Goal: Register for event/course

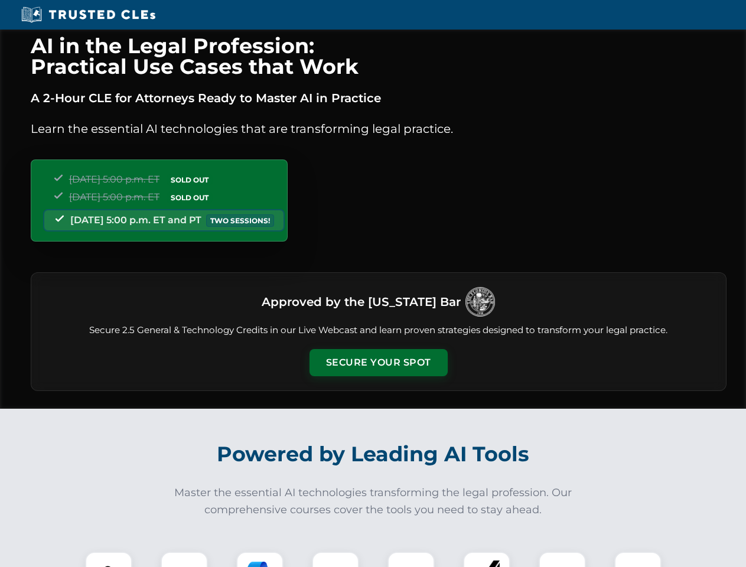
click at [378, 363] on button "Secure Your Spot" at bounding box center [379, 362] width 138 height 27
click at [109, 559] on img at bounding box center [109, 575] width 34 height 34
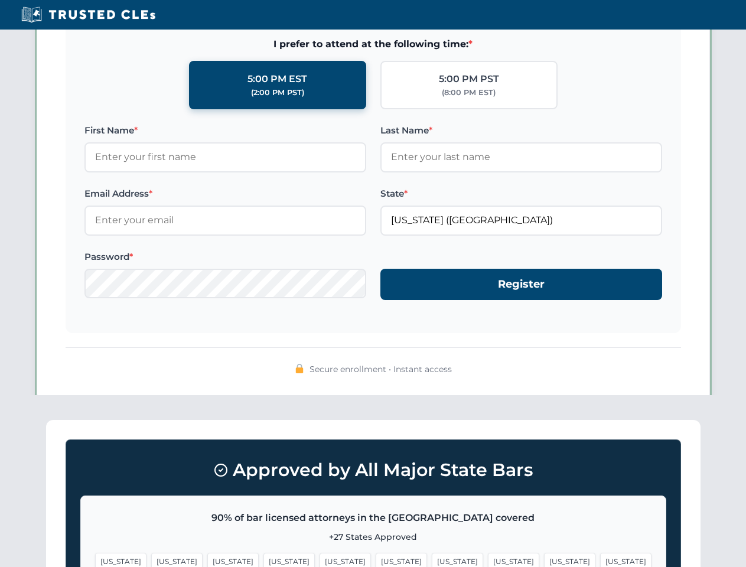
click at [432, 559] on span "[US_STATE]" at bounding box center [457, 561] width 51 height 17
click at [544, 559] on span "[US_STATE]" at bounding box center [569, 561] width 51 height 17
